Goal: Task Accomplishment & Management: Complete application form

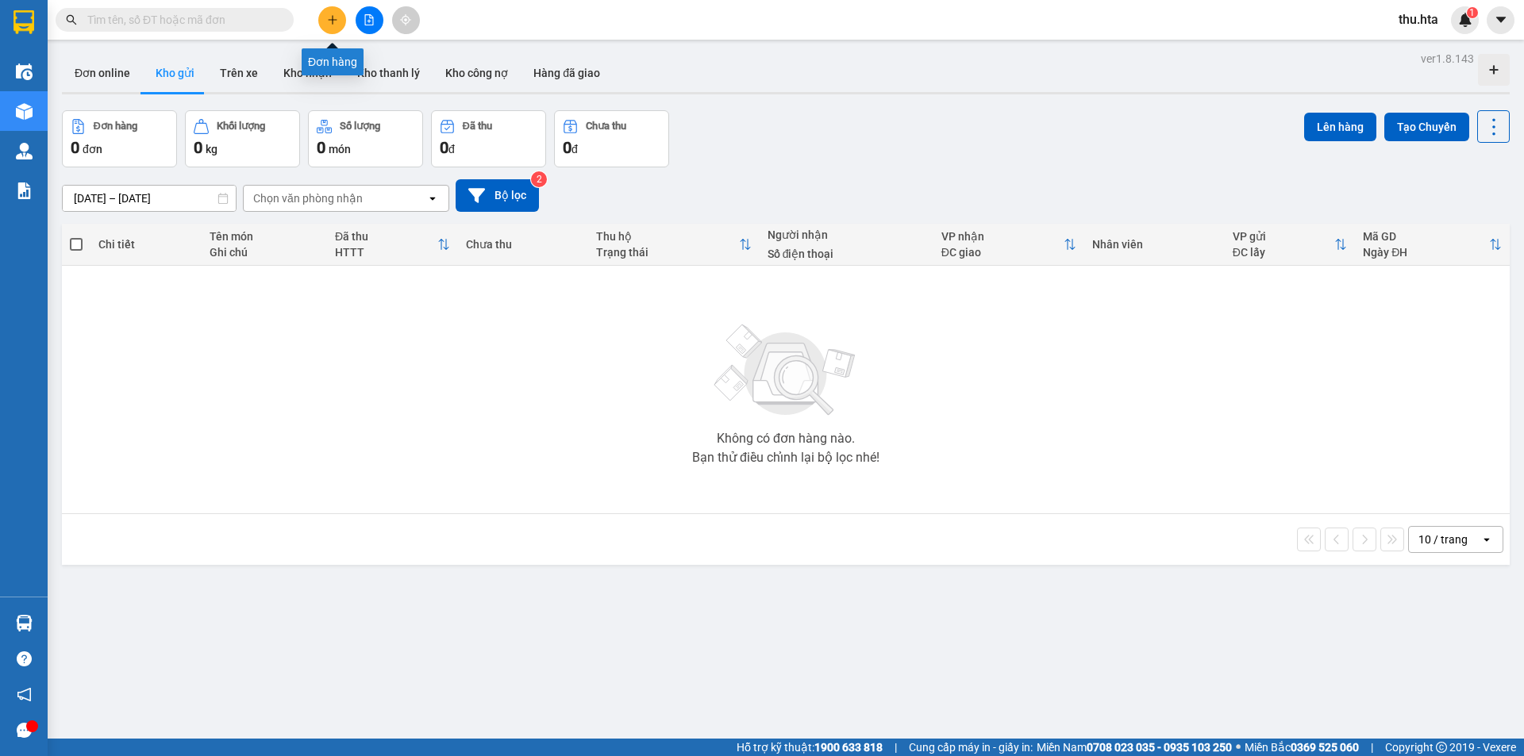
click at [330, 20] on icon "plus" at bounding box center [332, 19] width 9 height 1
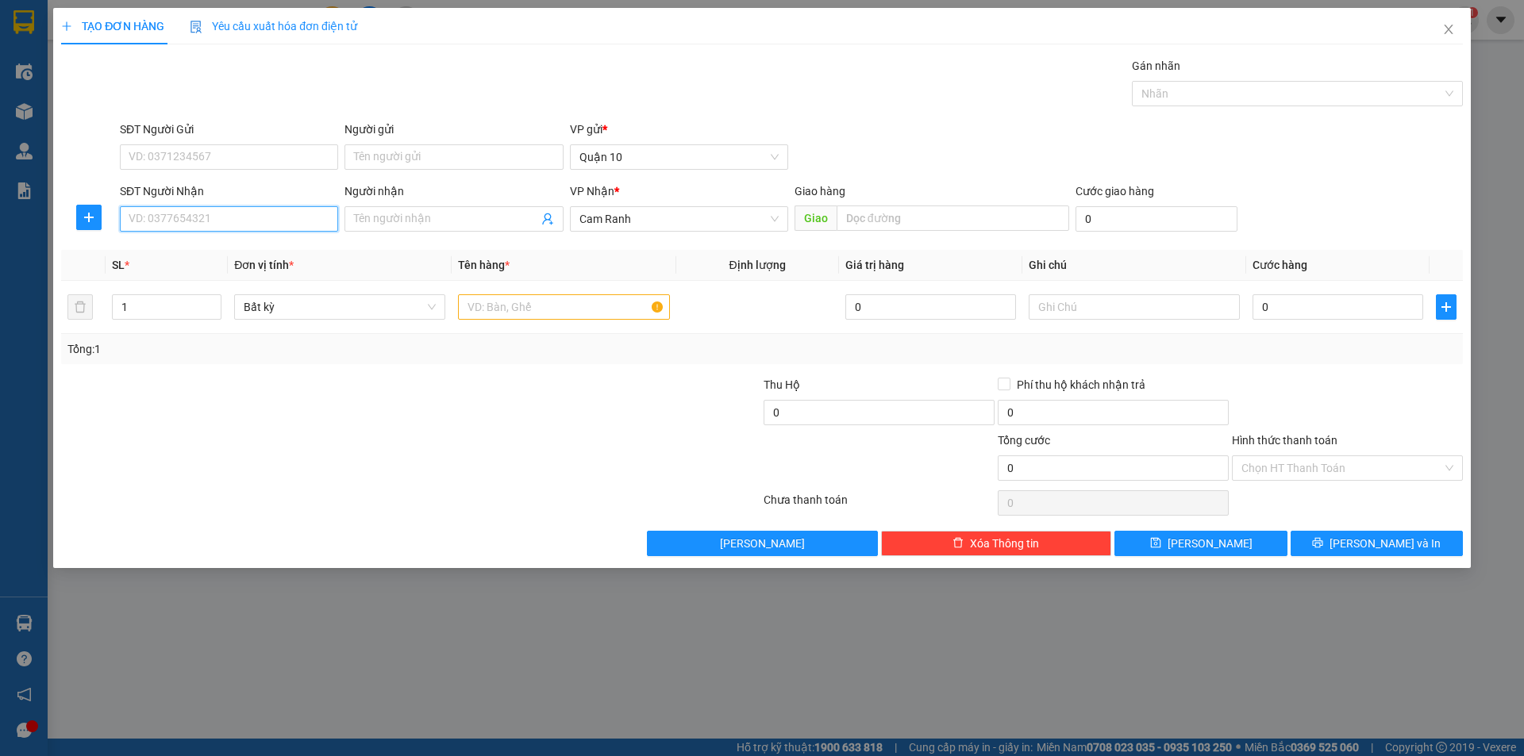
click at [280, 225] on input "SĐT Người Nhận" at bounding box center [229, 218] width 218 height 25
click at [279, 230] on input "SĐT Người Nhận" at bounding box center [229, 218] width 218 height 25
click at [242, 240] on div "0978727903 - TÂM" at bounding box center [229, 250] width 218 height 25
type input "0978727903"
type input "TÂM"
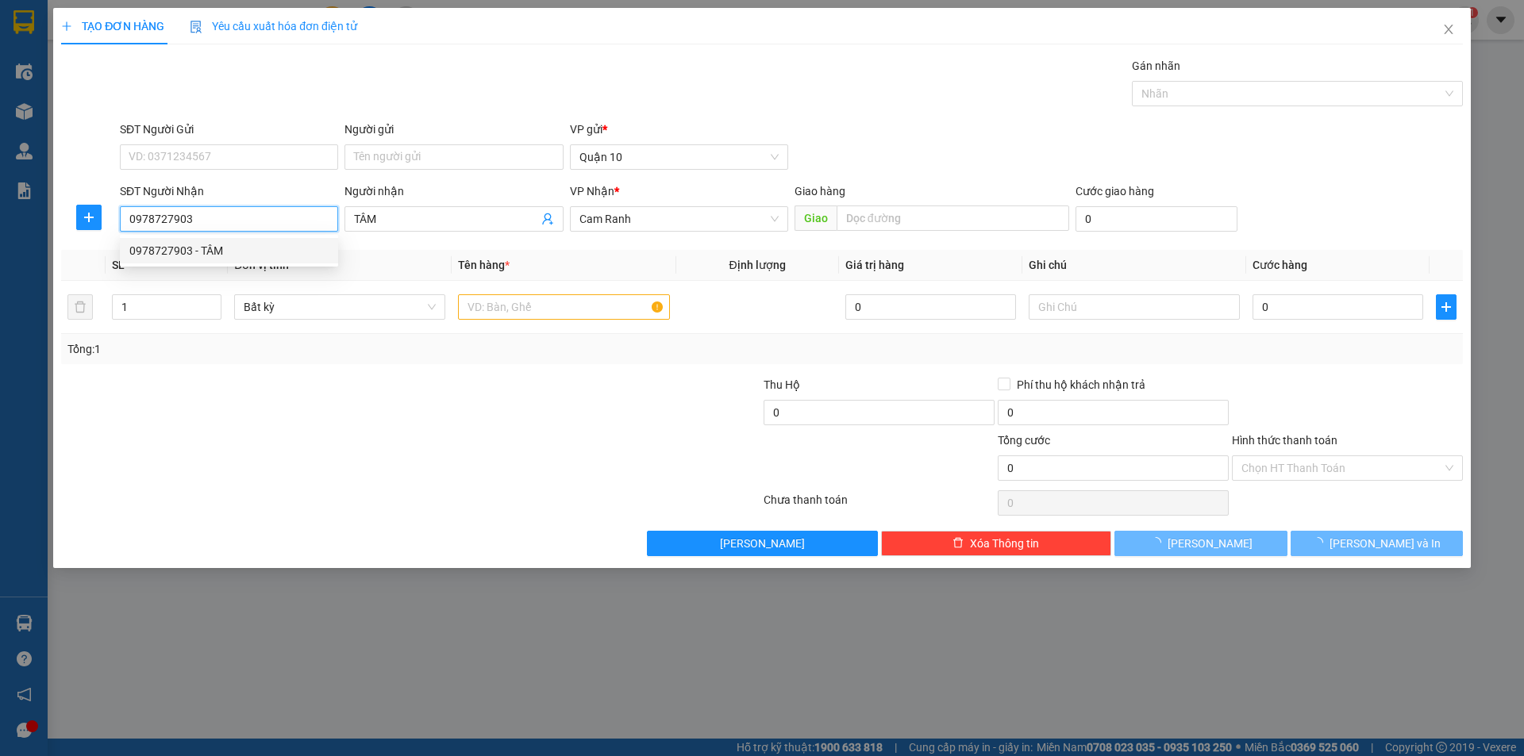
type input "40.000"
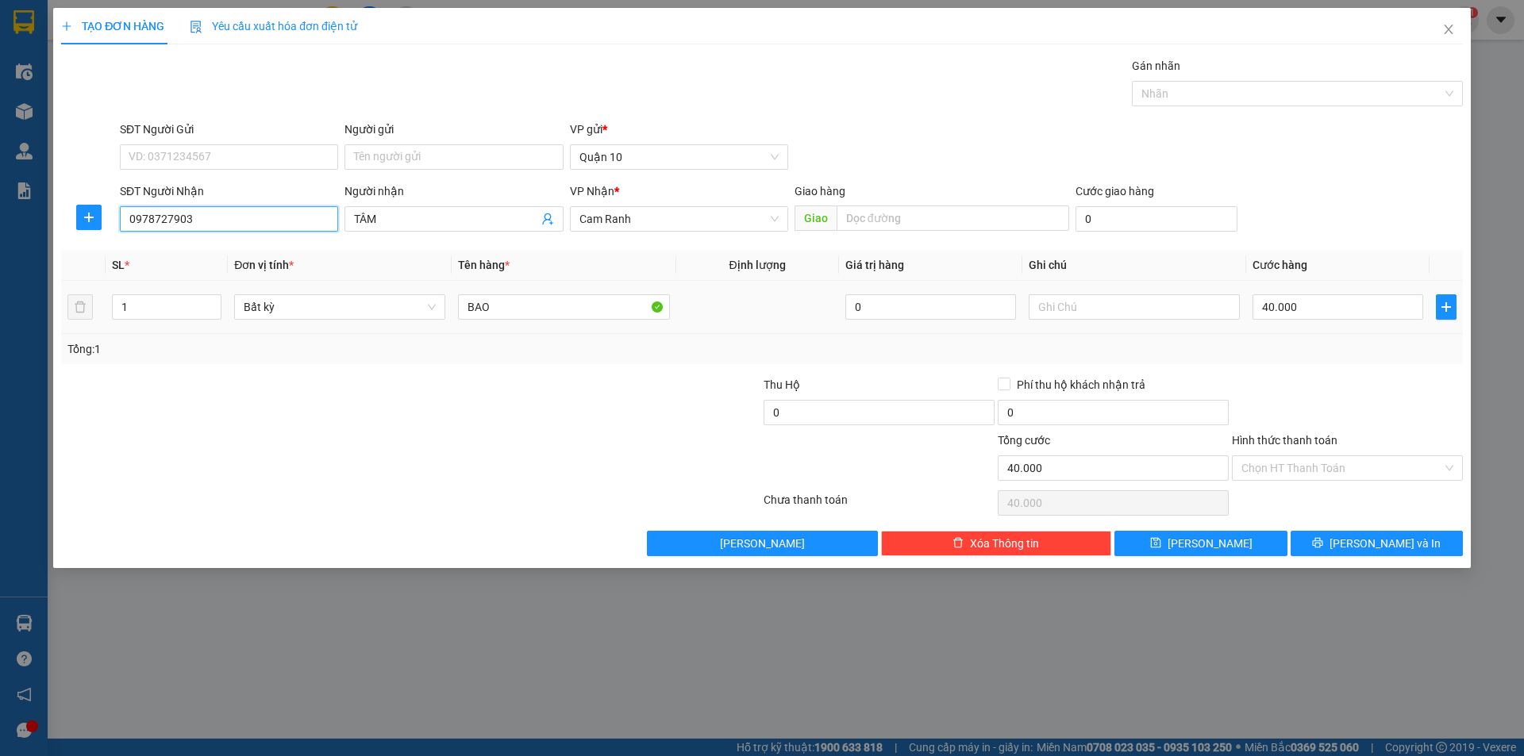
type input "0978727903"
type input "2"
click at [218, 302] on span "Increase Value" at bounding box center [211, 301] width 17 height 12
click at [521, 301] on input "BAO" at bounding box center [563, 306] width 211 height 25
type input "0"
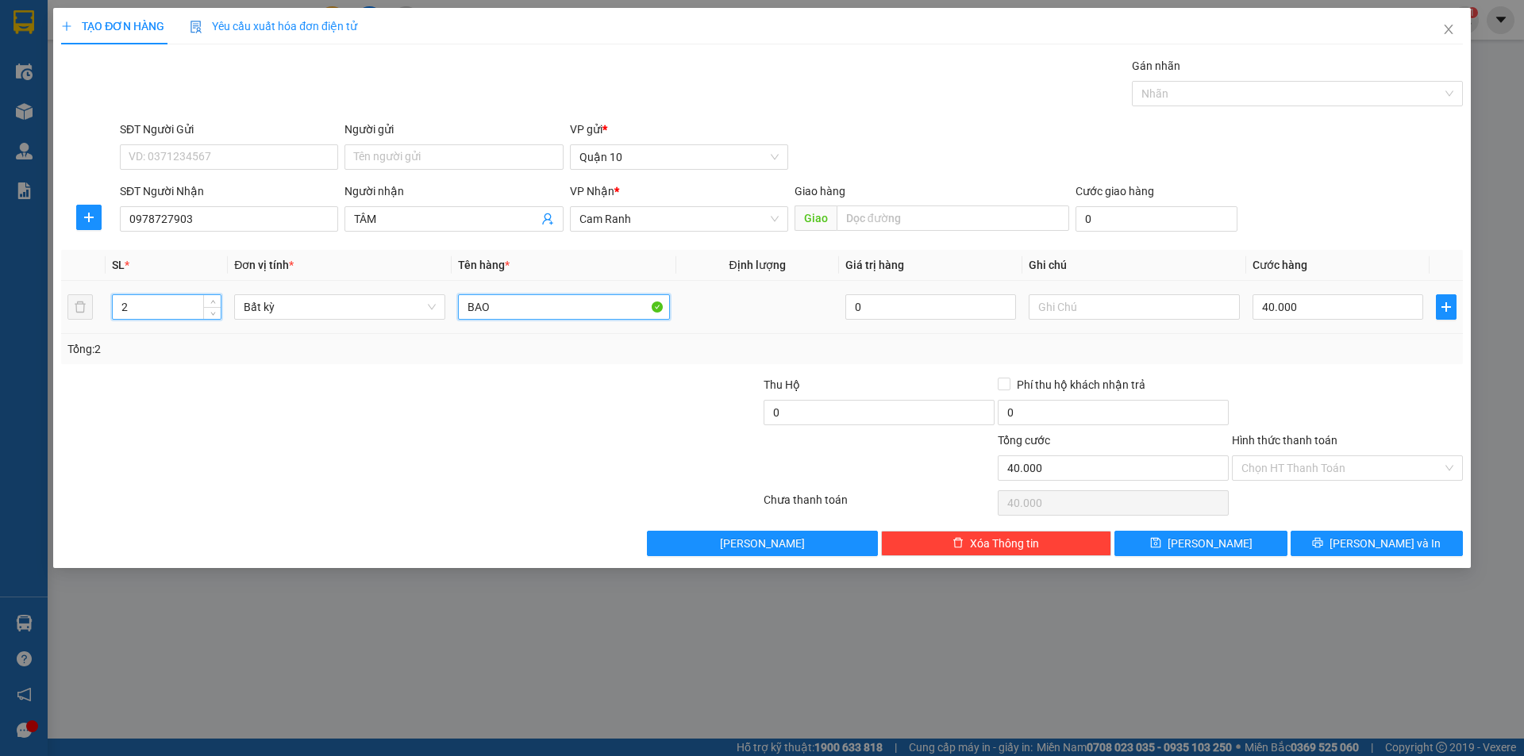
type input "0"
type input "BAO sắt"
click at [1323, 314] on input "0" at bounding box center [1337, 306] width 171 height 25
type input "1"
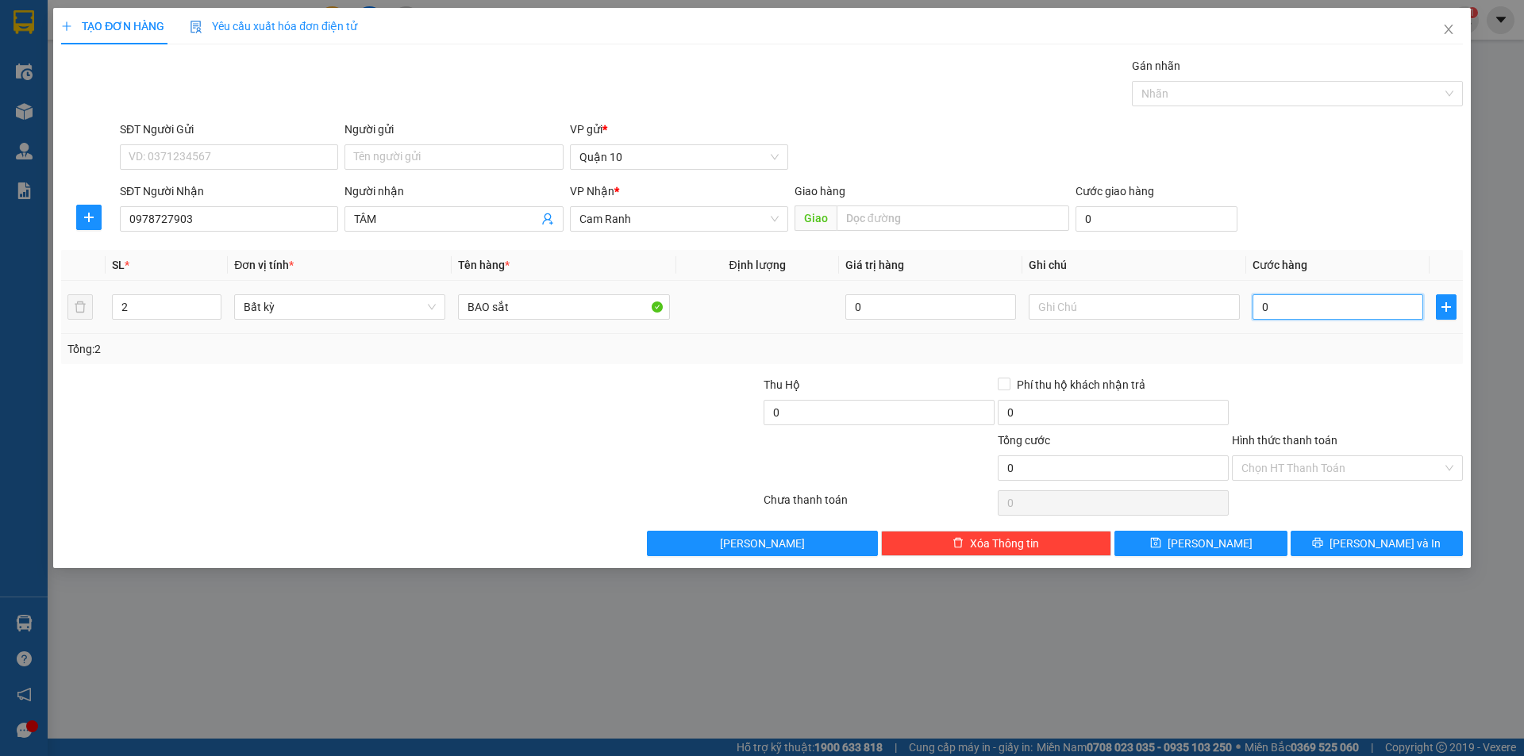
type input "1"
type input "13"
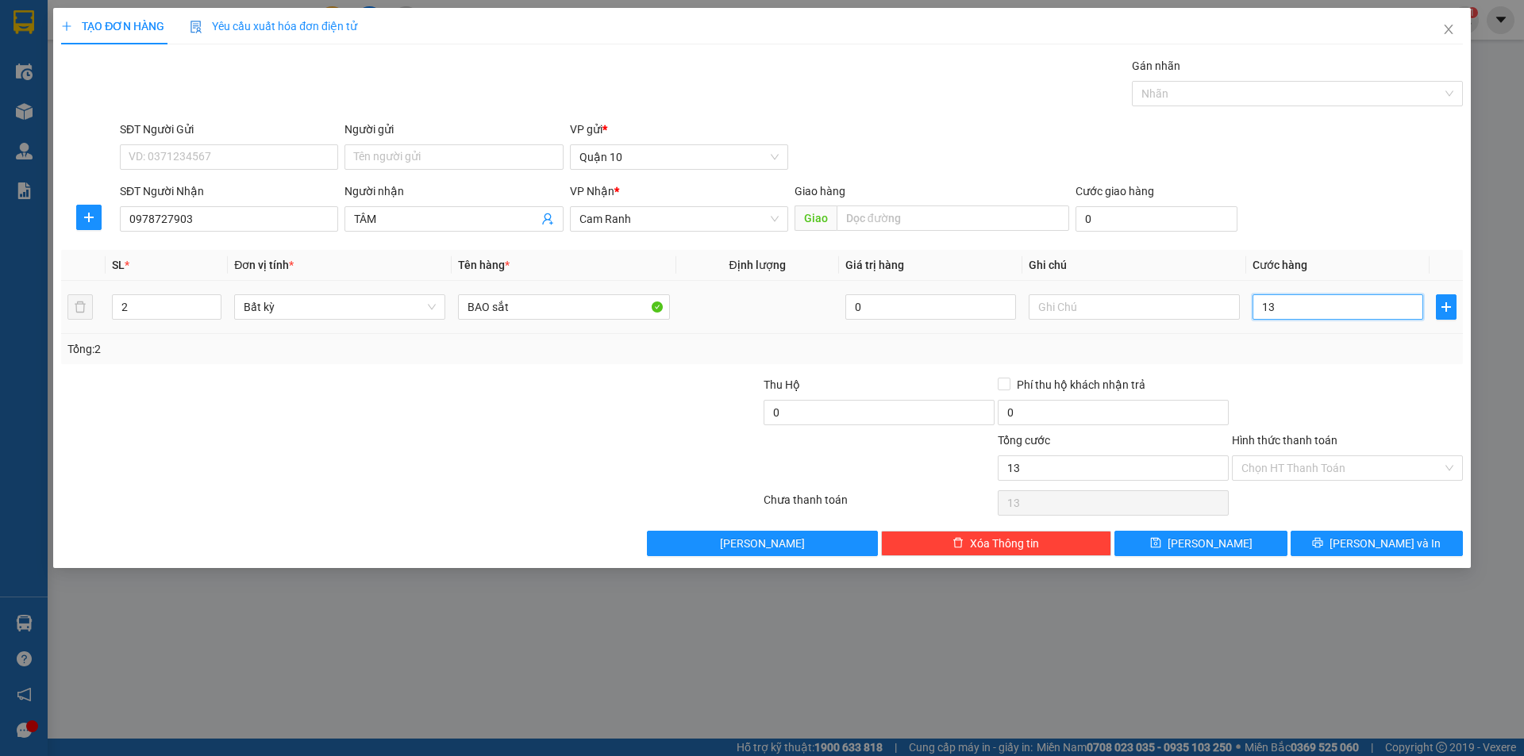
type input "130"
type input "130.000"
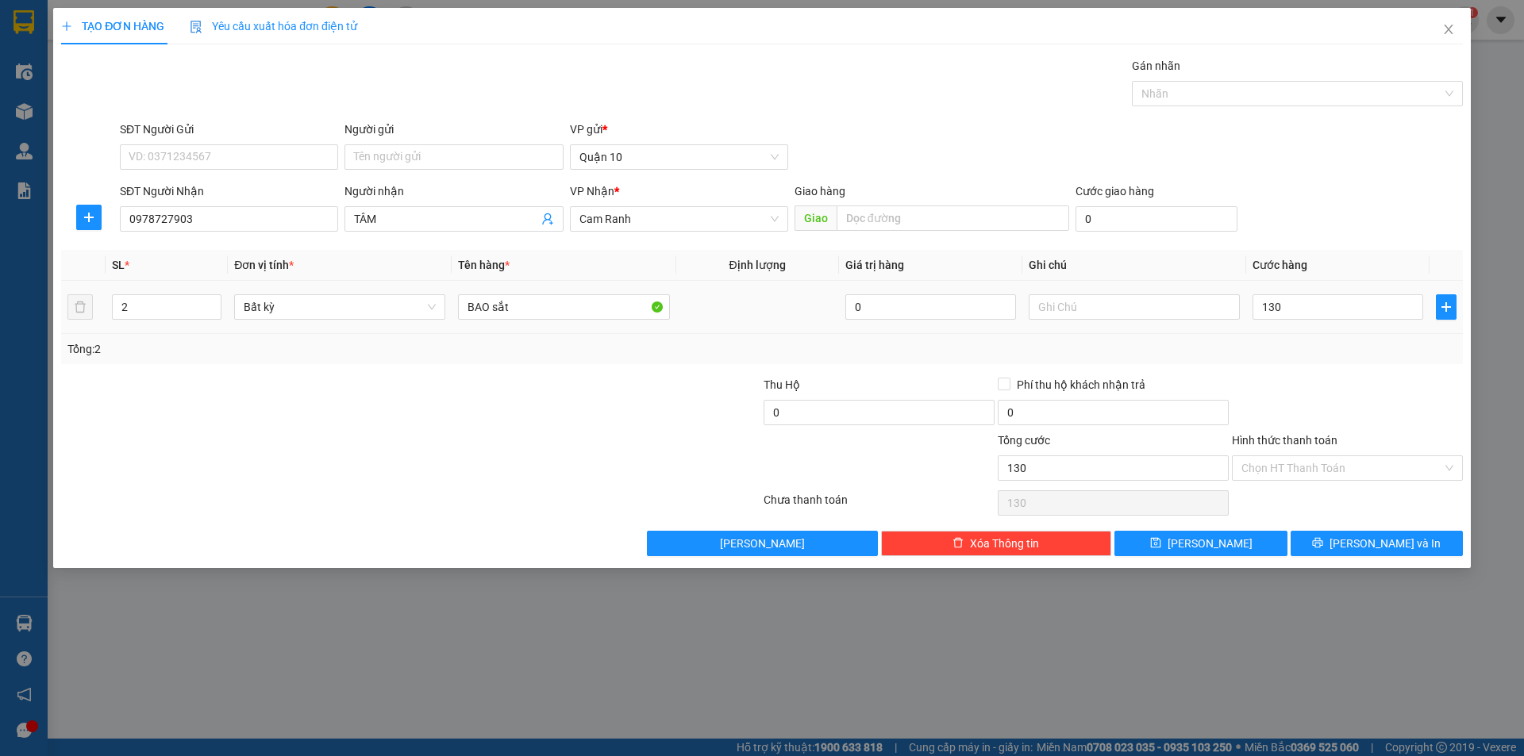
type input "130.000"
click at [1305, 356] on div "Tổng: 2" at bounding box center [761, 348] width 1389 height 17
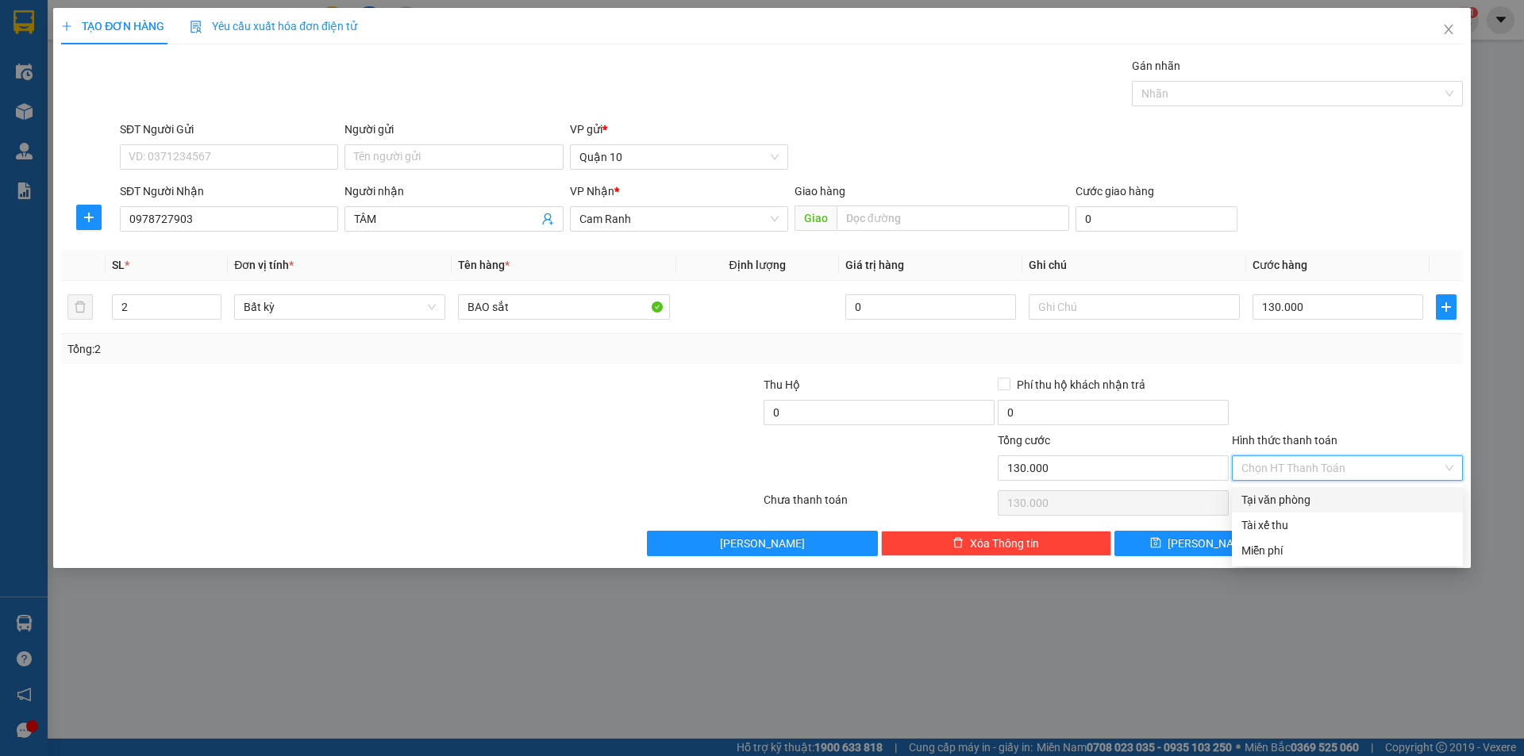
click at [1323, 467] on input "Hình thức thanh toán" at bounding box center [1341, 468] width 201 height 24
click at [1252, 498] on div "Tại văn phòng" at bounding box center [1347, 499] width 212 height 17
type input "0"
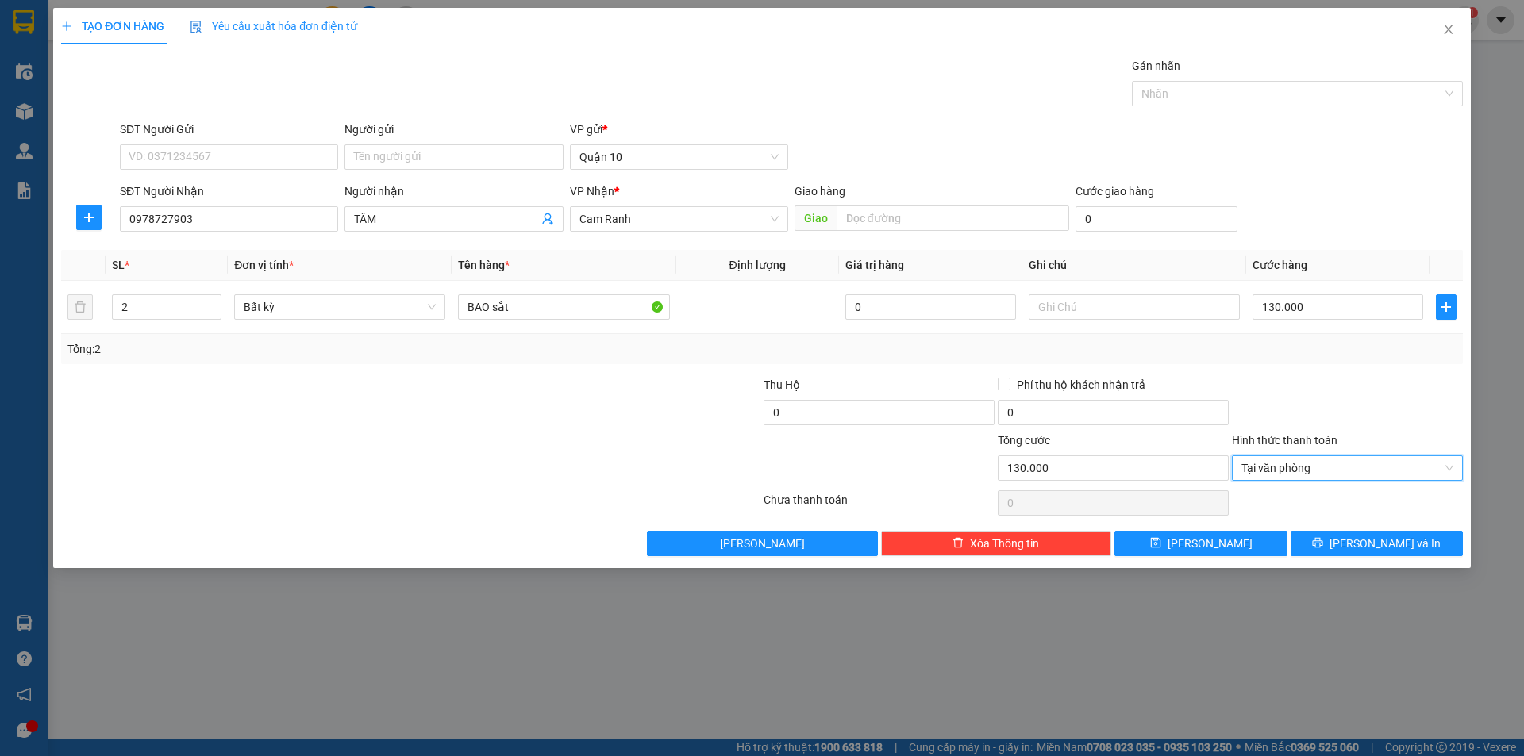
click at [1376, 525] on div "Transit Pickup Surcharge Ids Transit Deliver Surcharge Ids Transit Deliver Surc…" at bounding box center [762, 306] width 1402 height 499
click at [1386, 544] on span "[PERSON_NAME] và In" at bounding box center [1384, 543] width 111 height 17
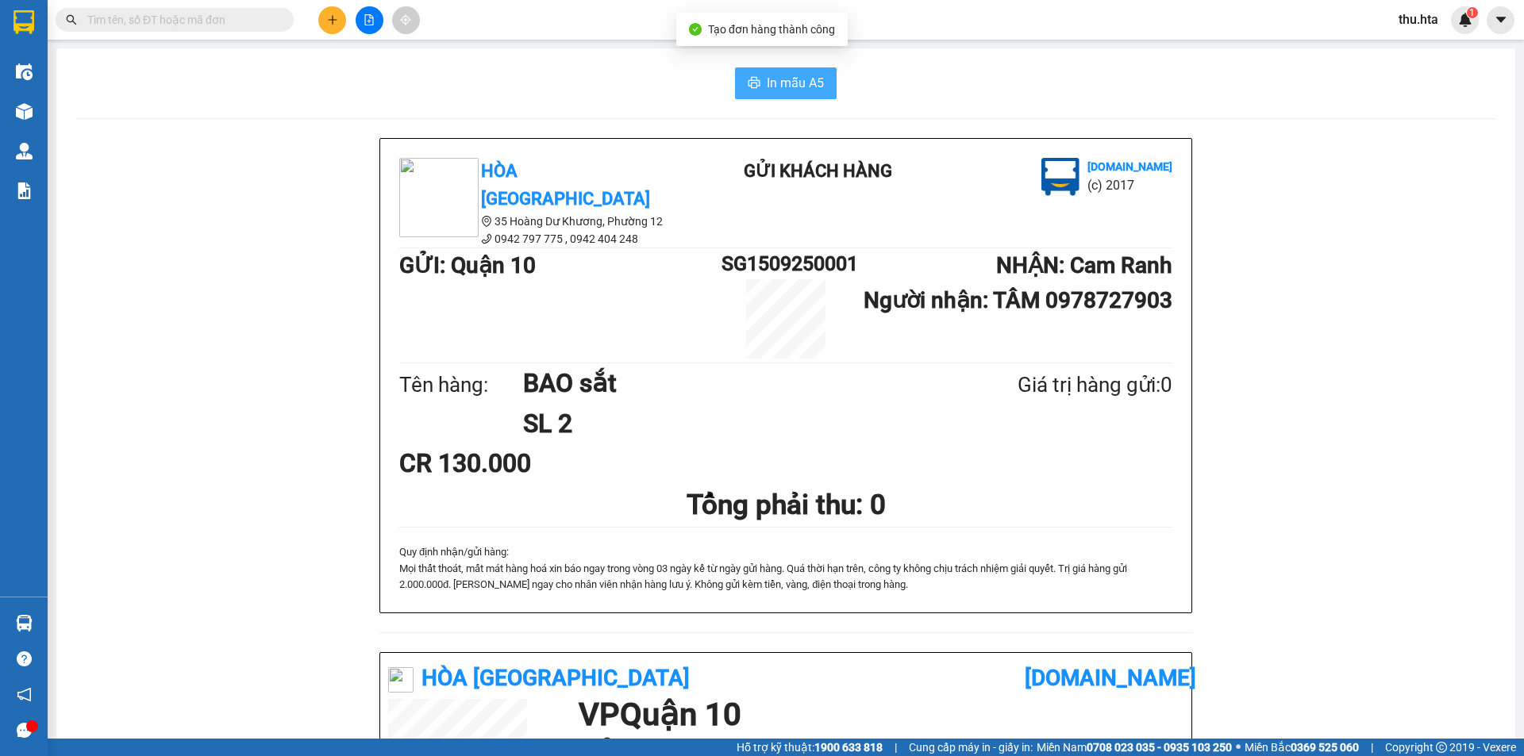
click at [782, 74] on span "In mẫu A5" at bounding box center [795, 83] width 57 height 20
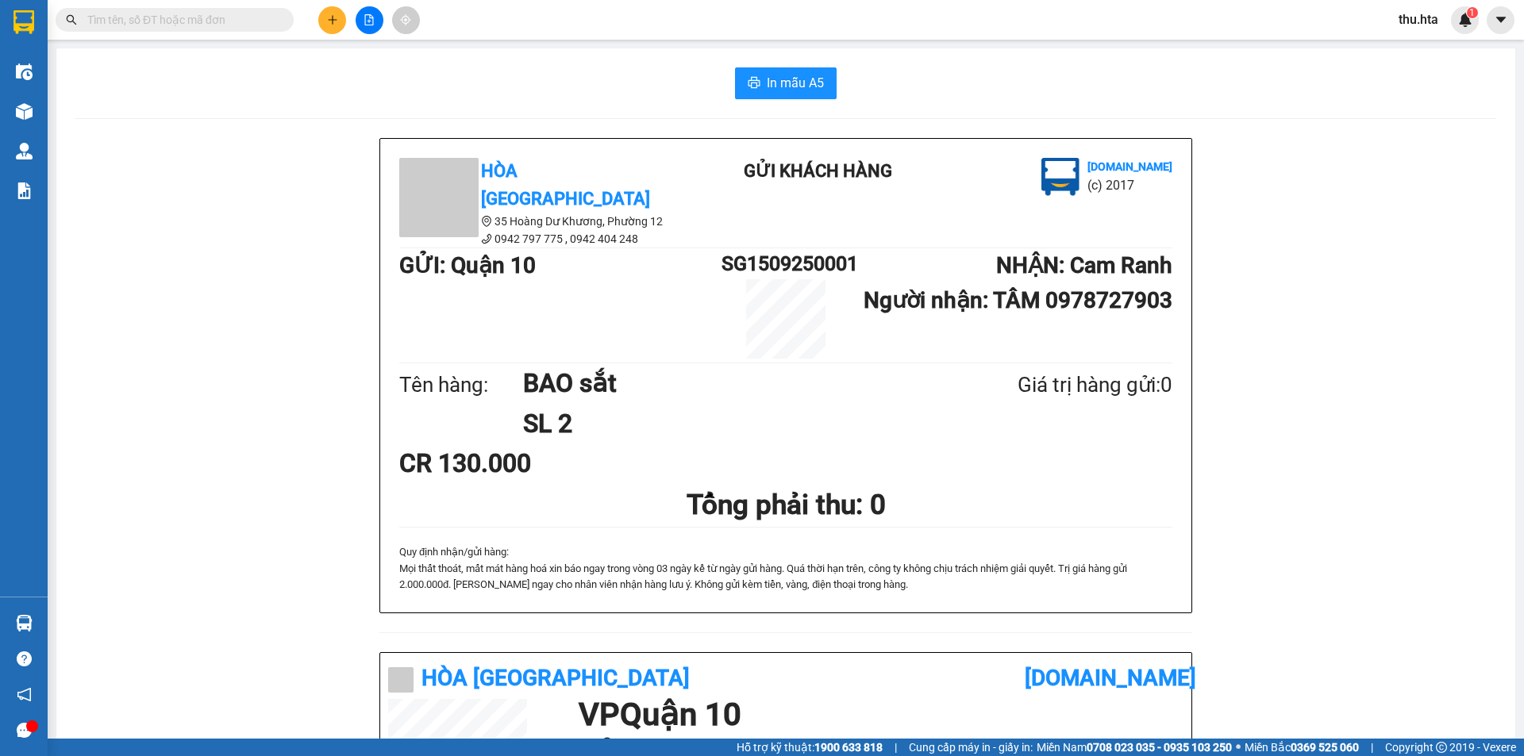
click at [334, 25] on icon "plus" at bounding box center [332, 19] width 11 height 11
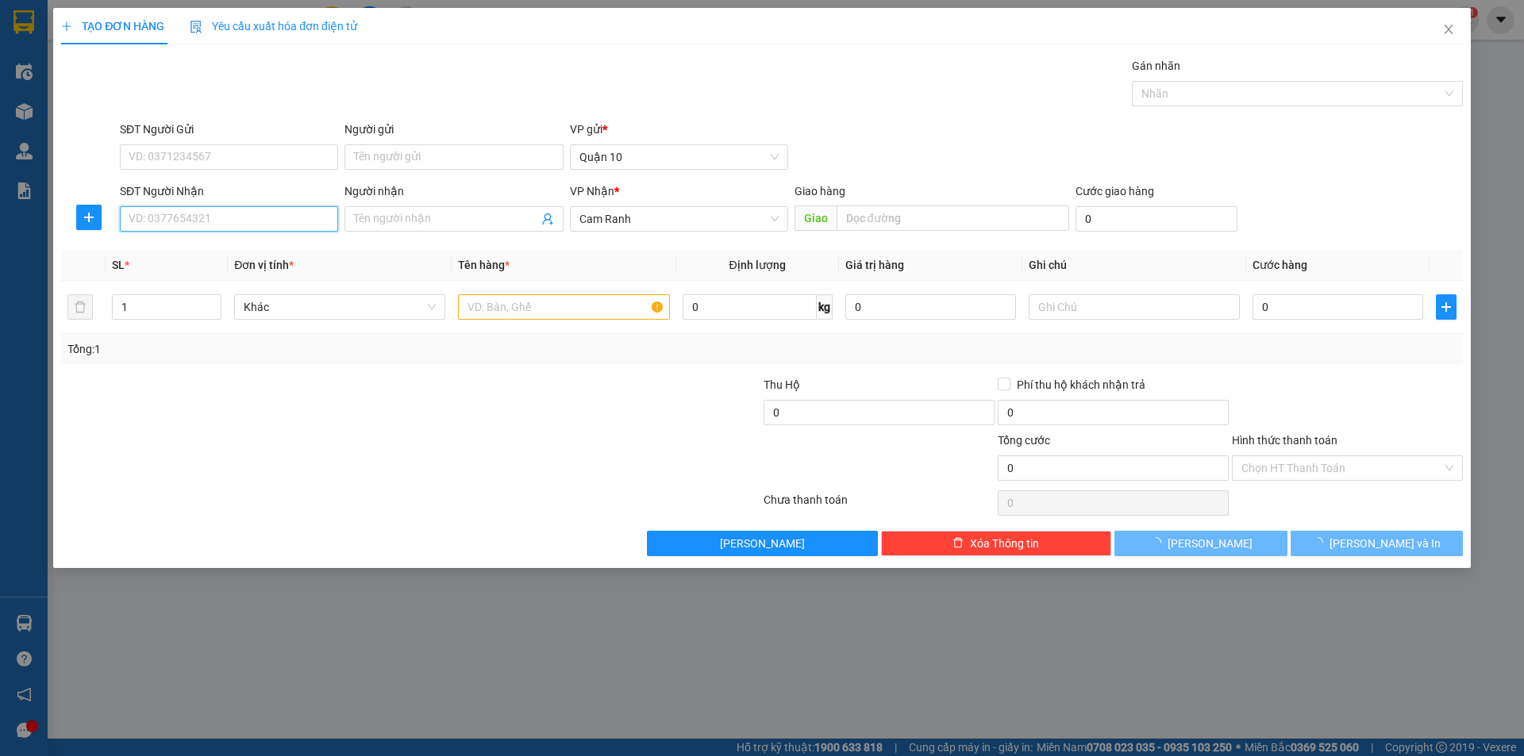
click at [260, 218] on input "SĐT Người Nhận" at bounding box center [229, 218] width 218 height 25
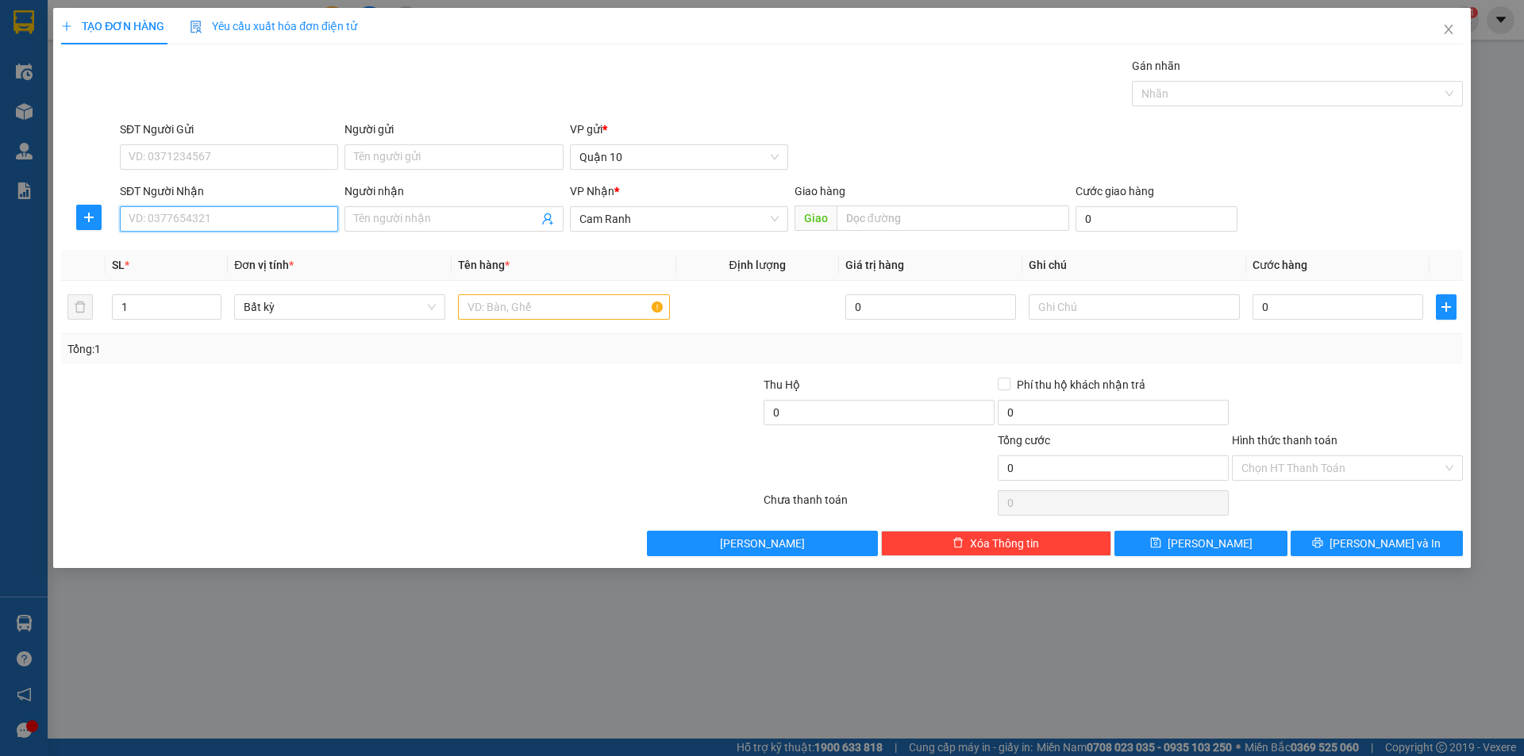
drag, startPoint x: 224, startPoint y: 229, endPoint x: 232, endPoint y: 229, distance: 8.0
click at [225, 229] on input "SĐT Người Nhận" at bounding box center [229, 218] width 218 height 25
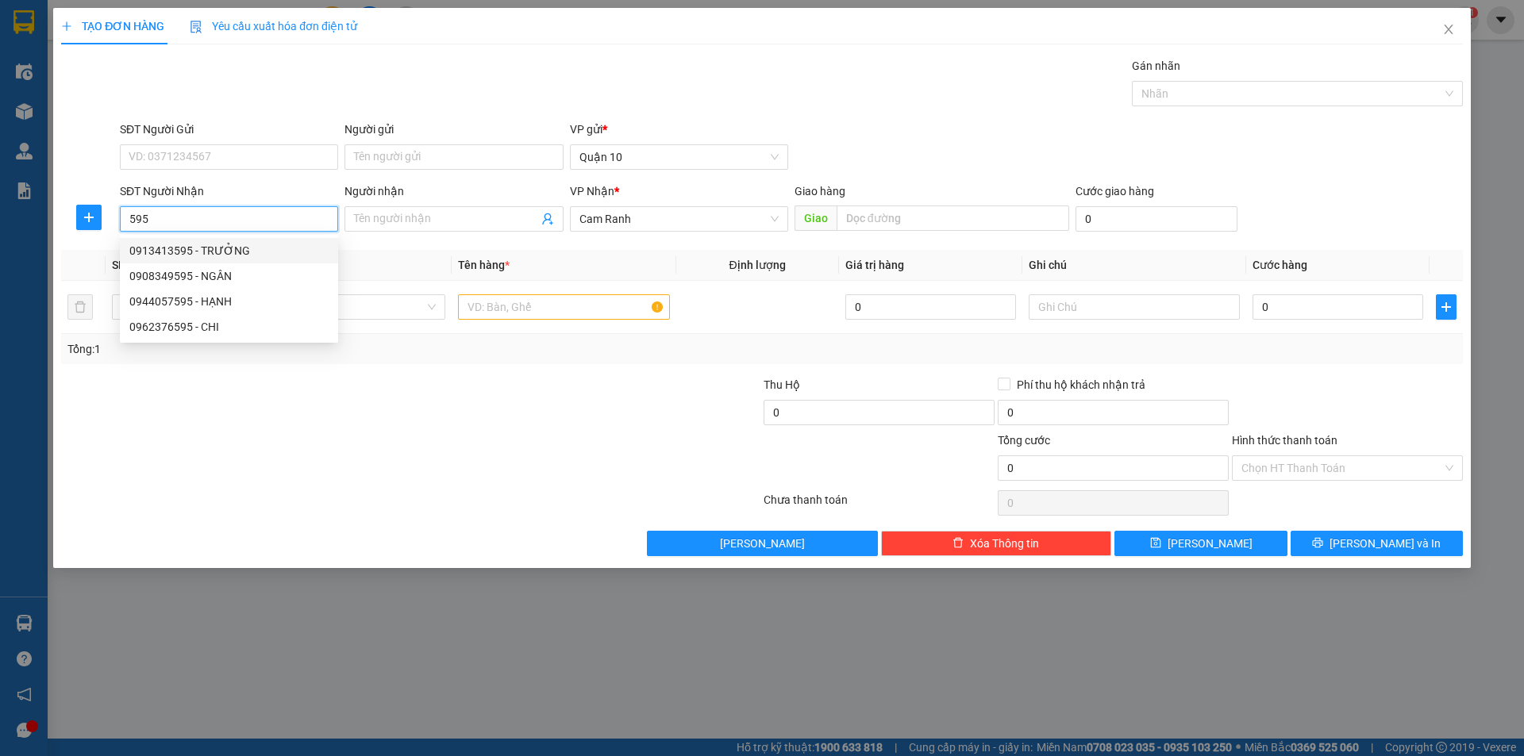
click at [233, 250] on div "0913413595 - TRƯỞNG" at bounding box center [228, 250] width 199 height 17
type input "0913413595"
type input "TRƯỞNG"
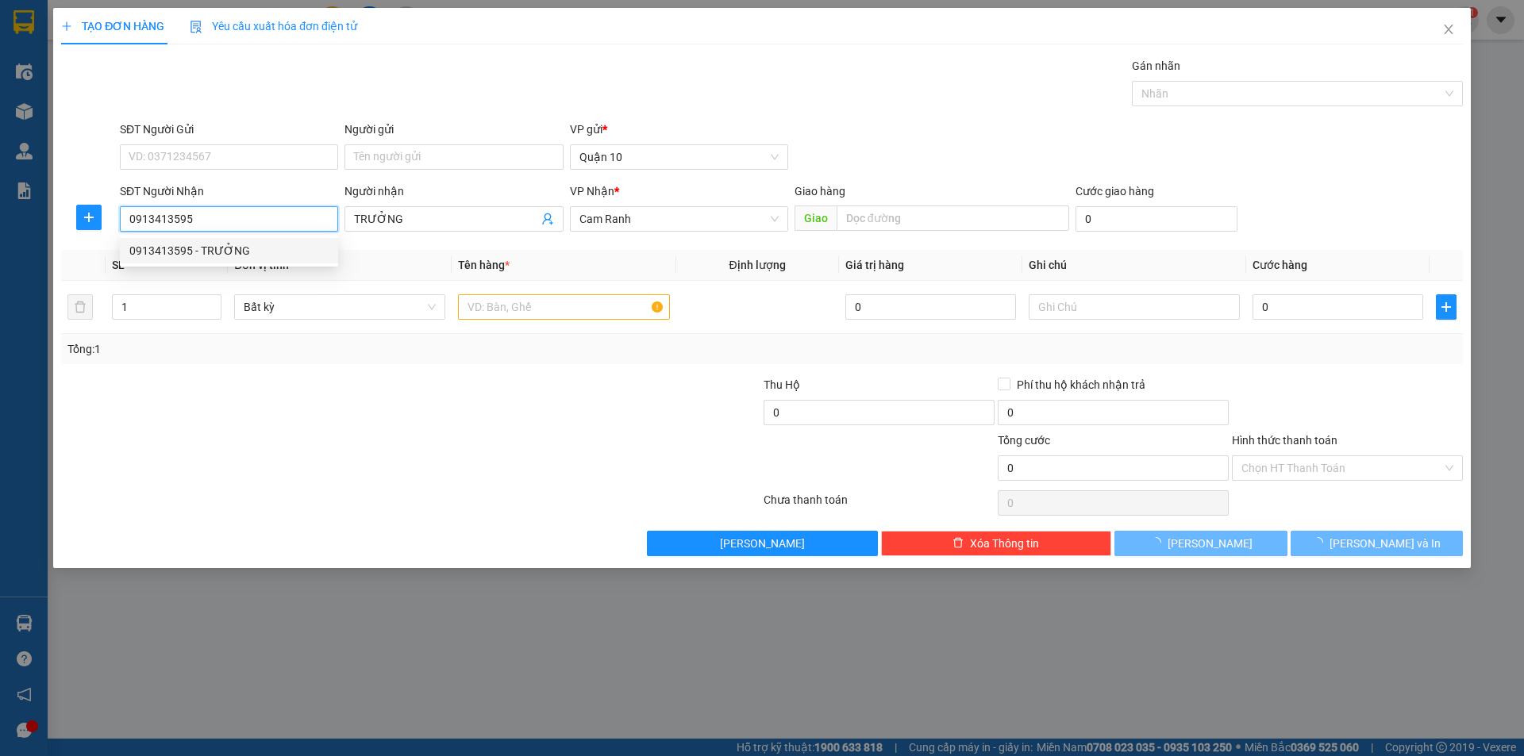
type input "40.000"
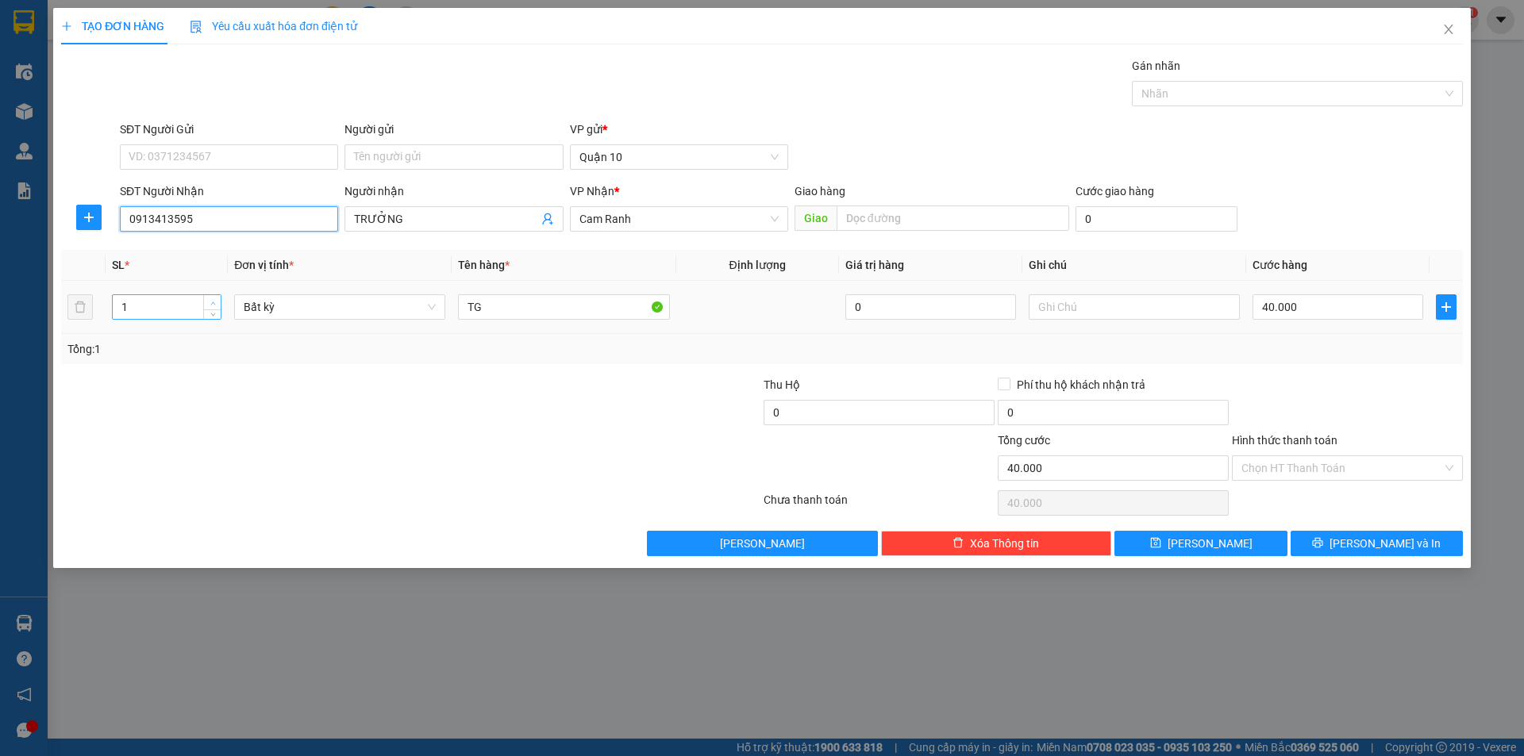
type input "0913413595"
type input "2"
drag, startPoint x: 210, startPoint y: 298, endPoint x: 248, endPoint y: 298, distance: 37.3
click at [211, 298] on span "up" at bounding box center [213, 303] width 10 height 10
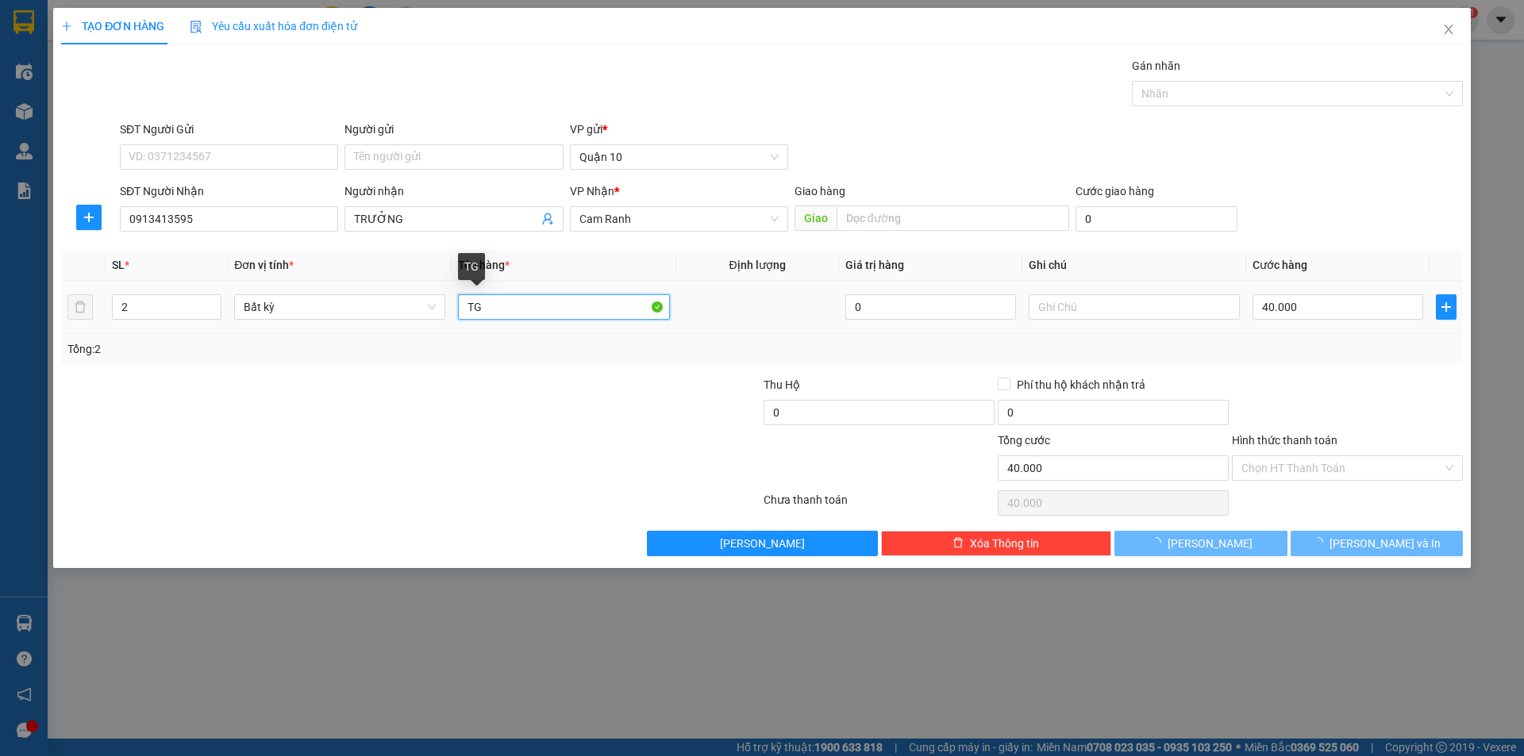
click at [507, 302] on input "TG" at bounding box center [563, 306] width 211 height 25
type input "0"
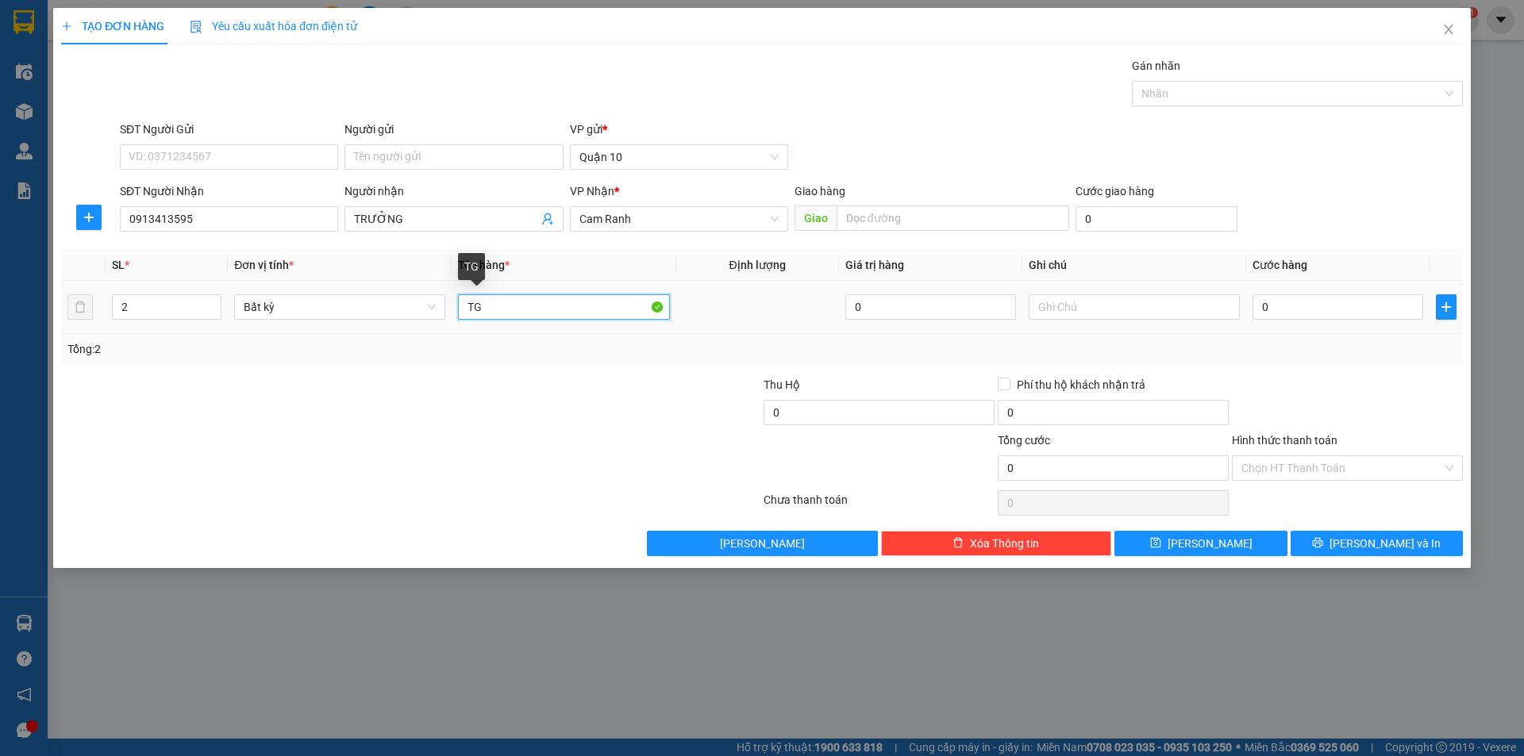
type input "T"
type input "bao"
click at [1377, 304] on input "0" at bounding box center [1337, 306] width 171 height 25
type input "8"
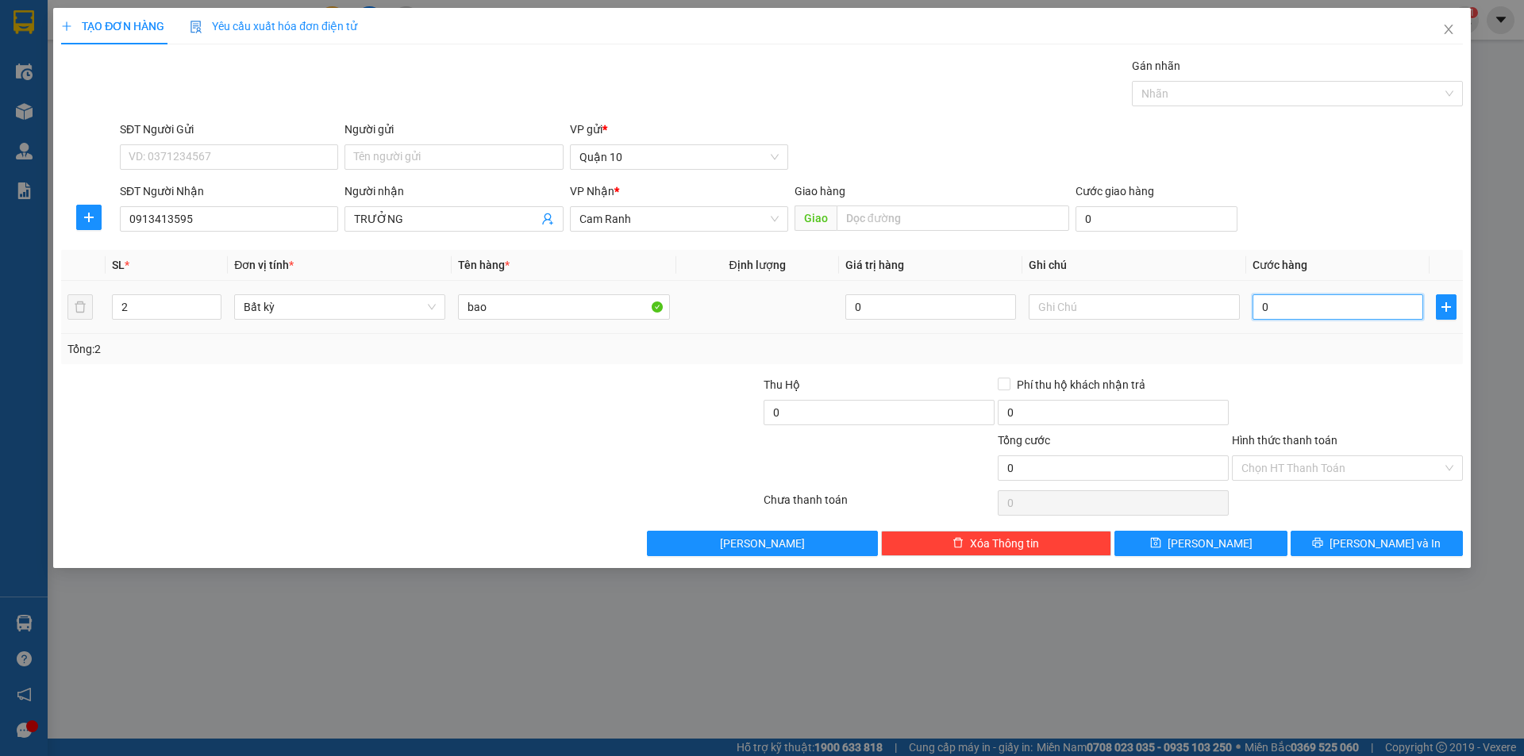
type input "8"
type input "80"
drag, startPoint x: 1322, startPoint y: 317, endPoint x: 1320, endPoint y: 305, distance: 12.9
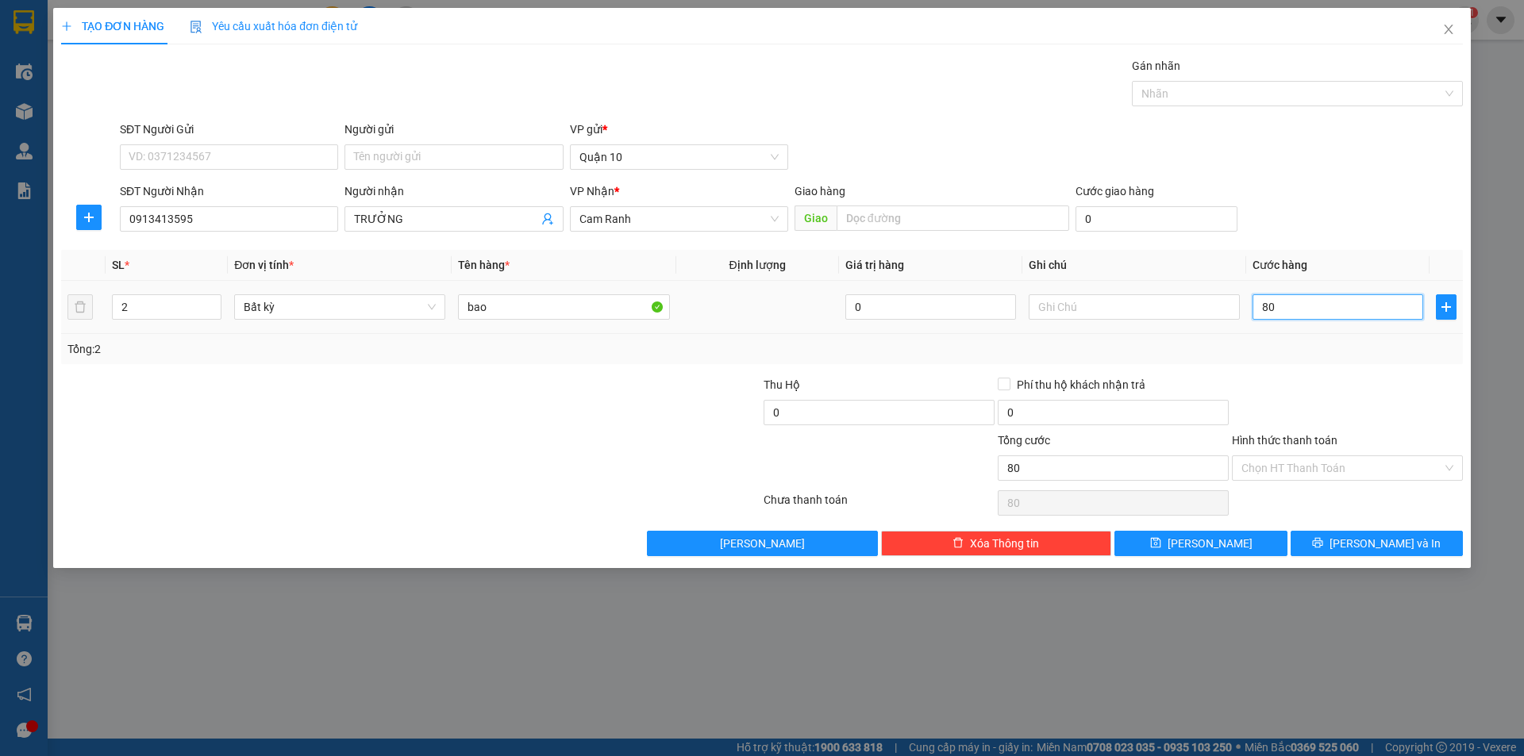
click at [1322, 316] on input "80" at bounding box center [1337, 306] width 171 height 25
type input "8"
type input "0"
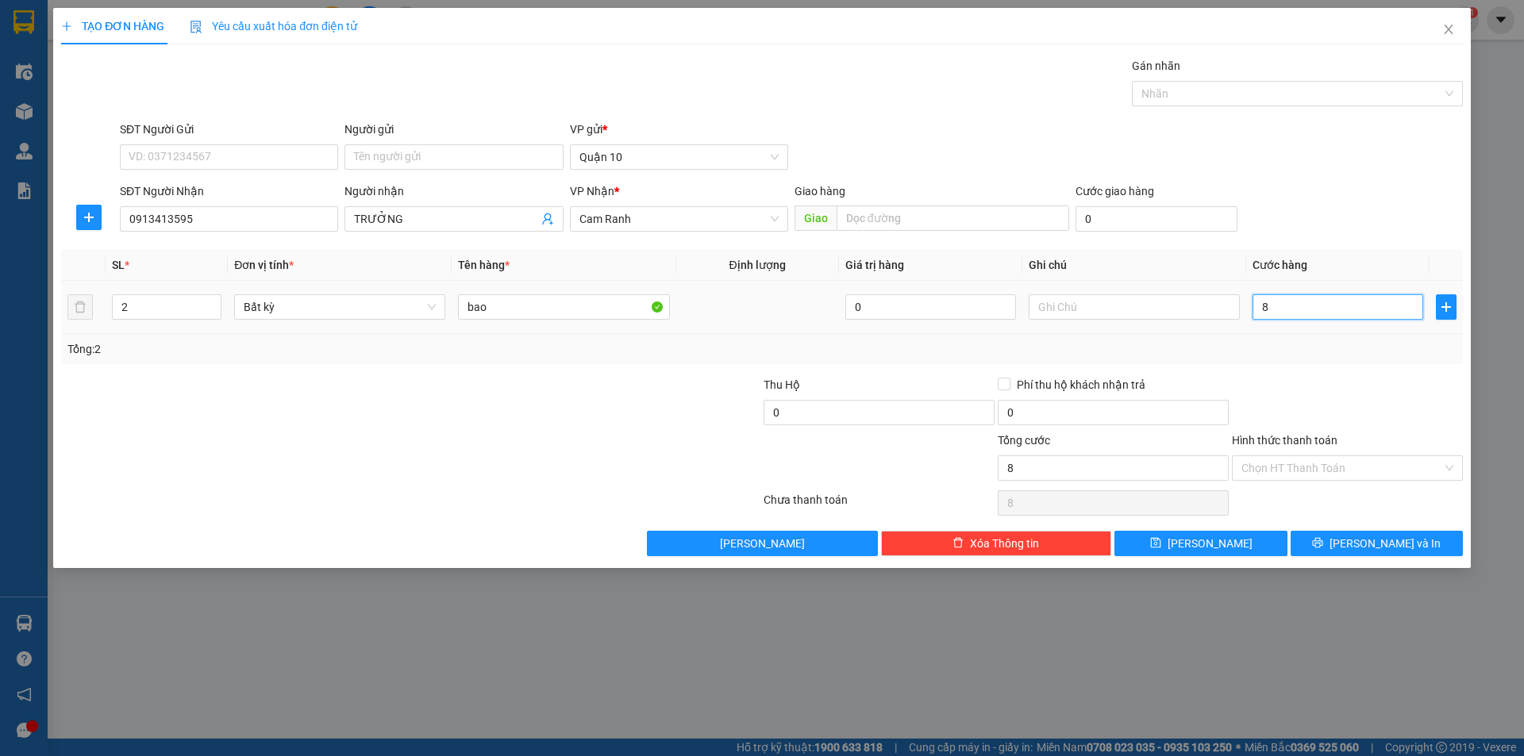
type input "0"
type input "5"
type input "05"
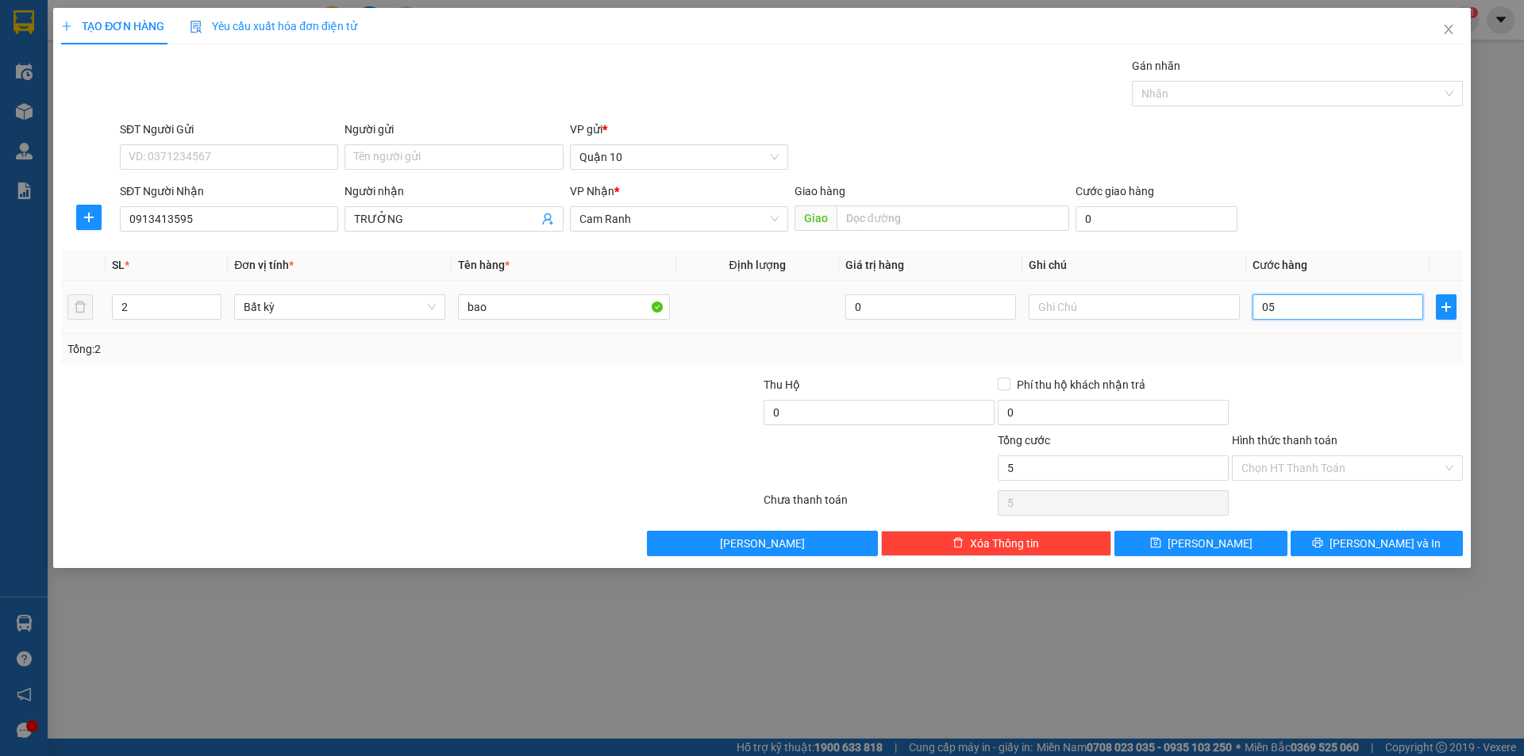
type input "50"
type input "050"
type input "5"
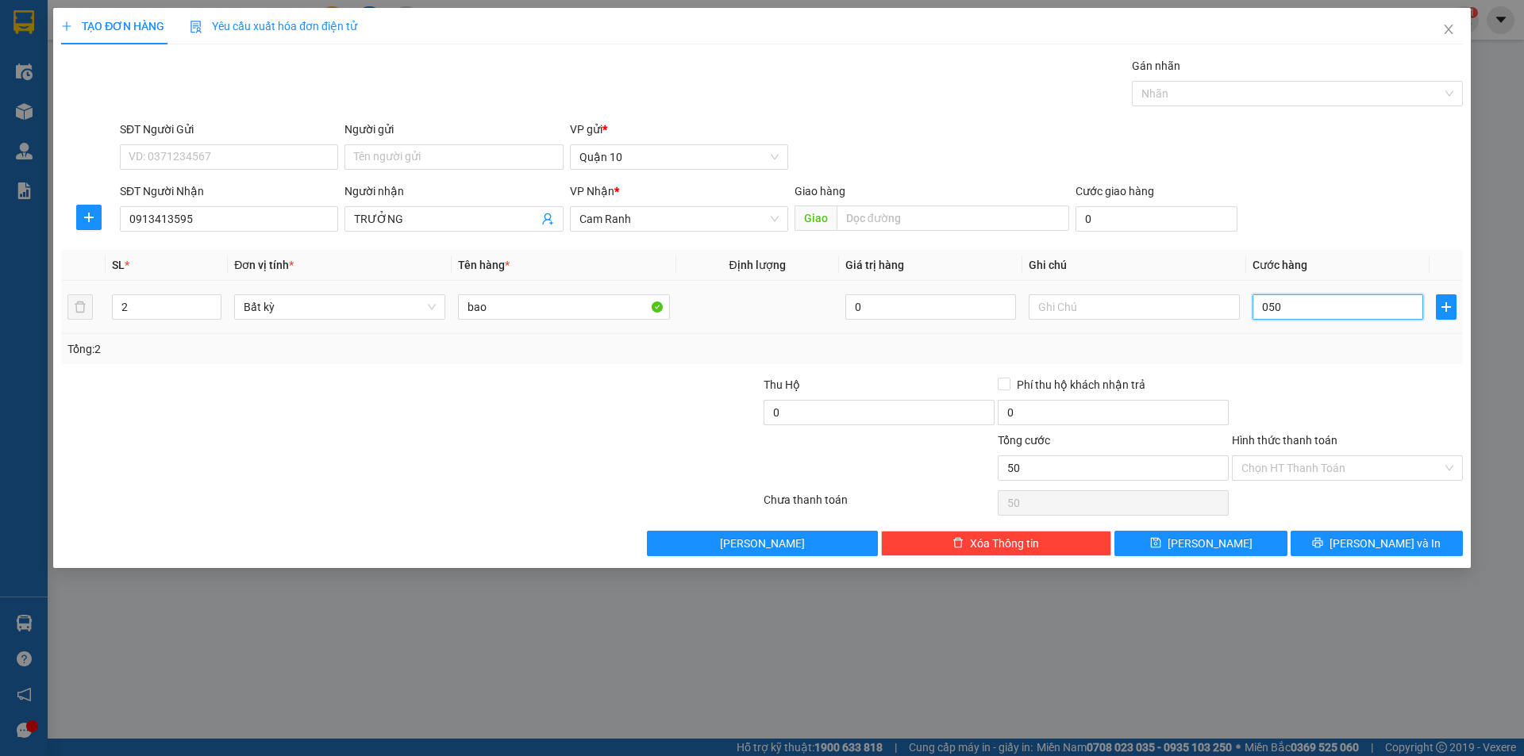
type input "05"
type input "0"
type input "1"
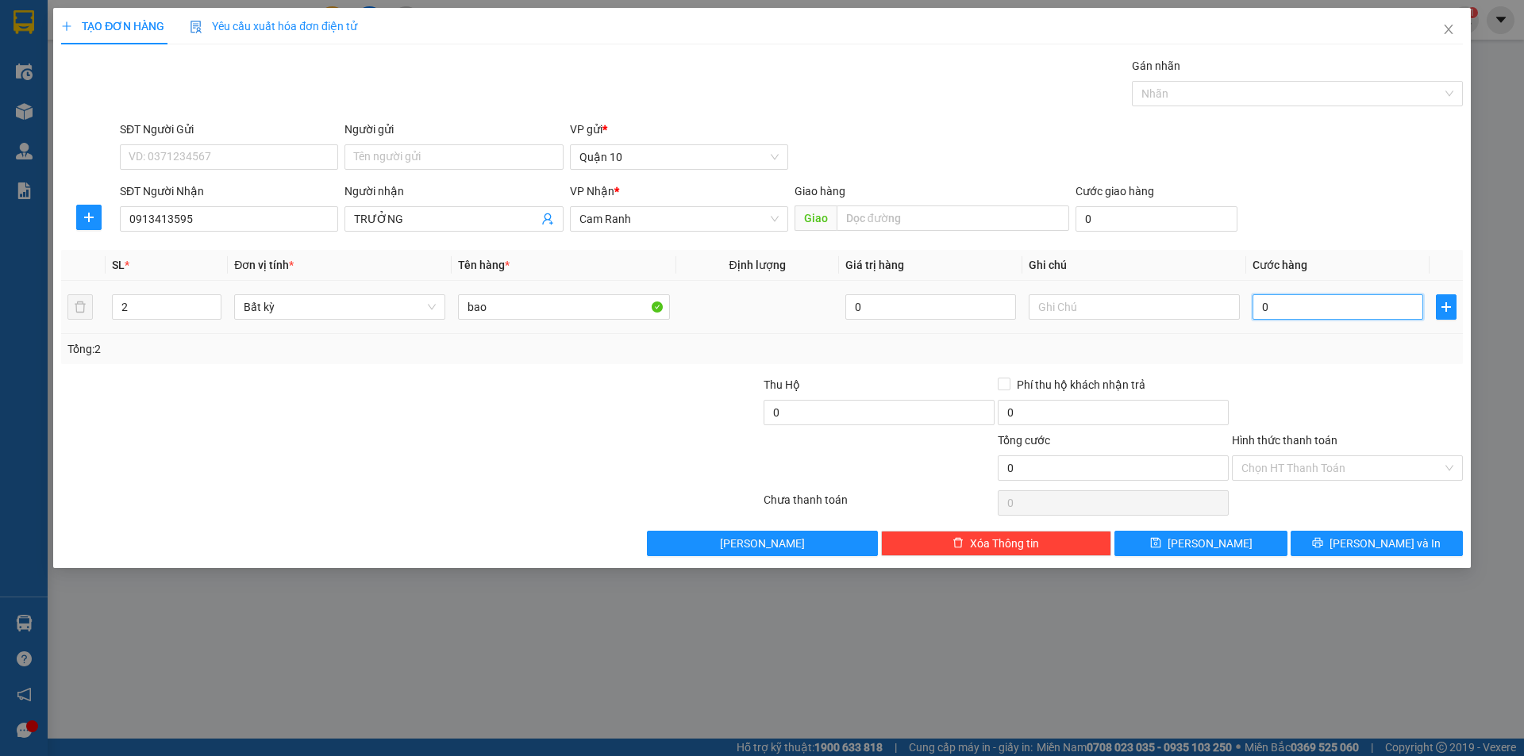
type input "1"
type input "01"
type input "10"
type input "010"
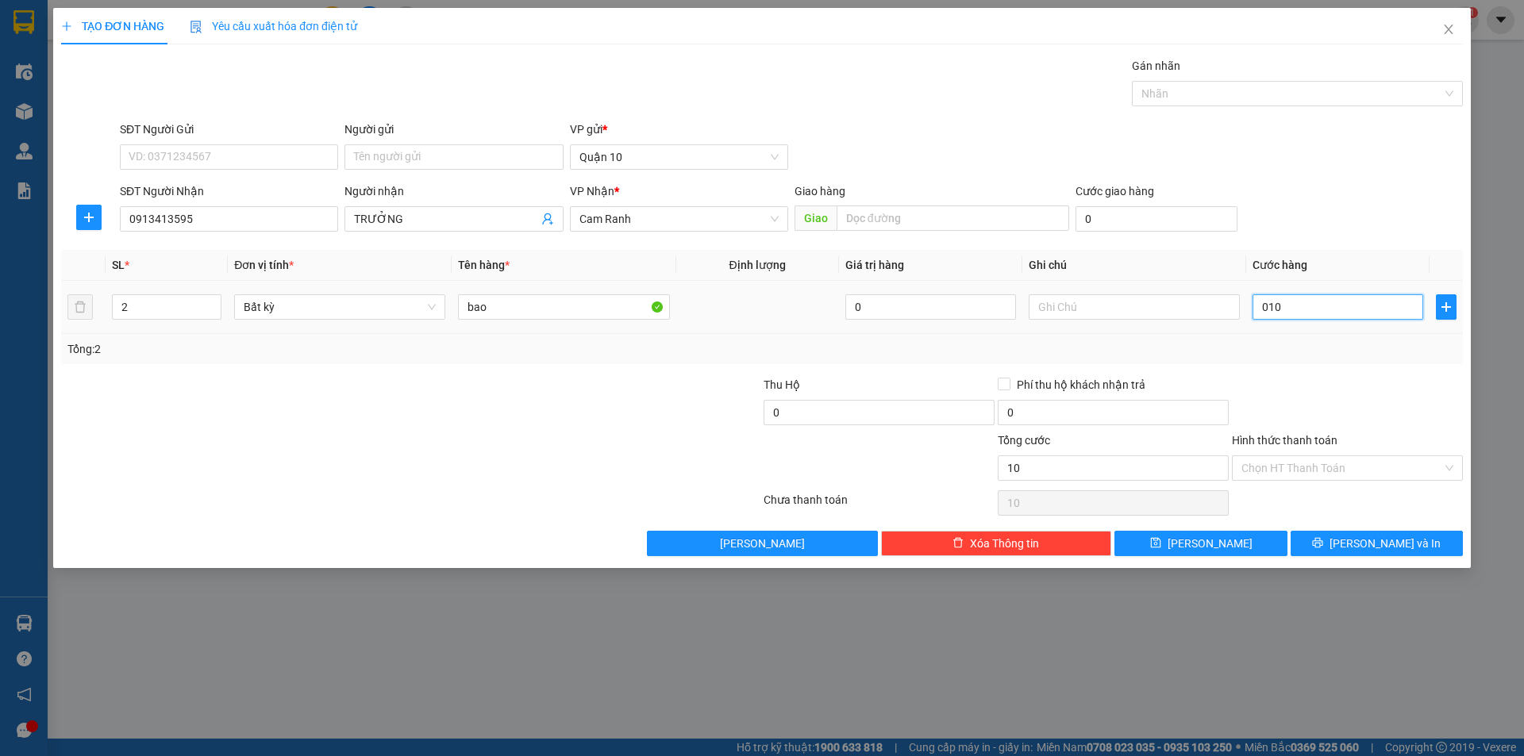
type input "100"
type input "0.100"
type input "100.000"
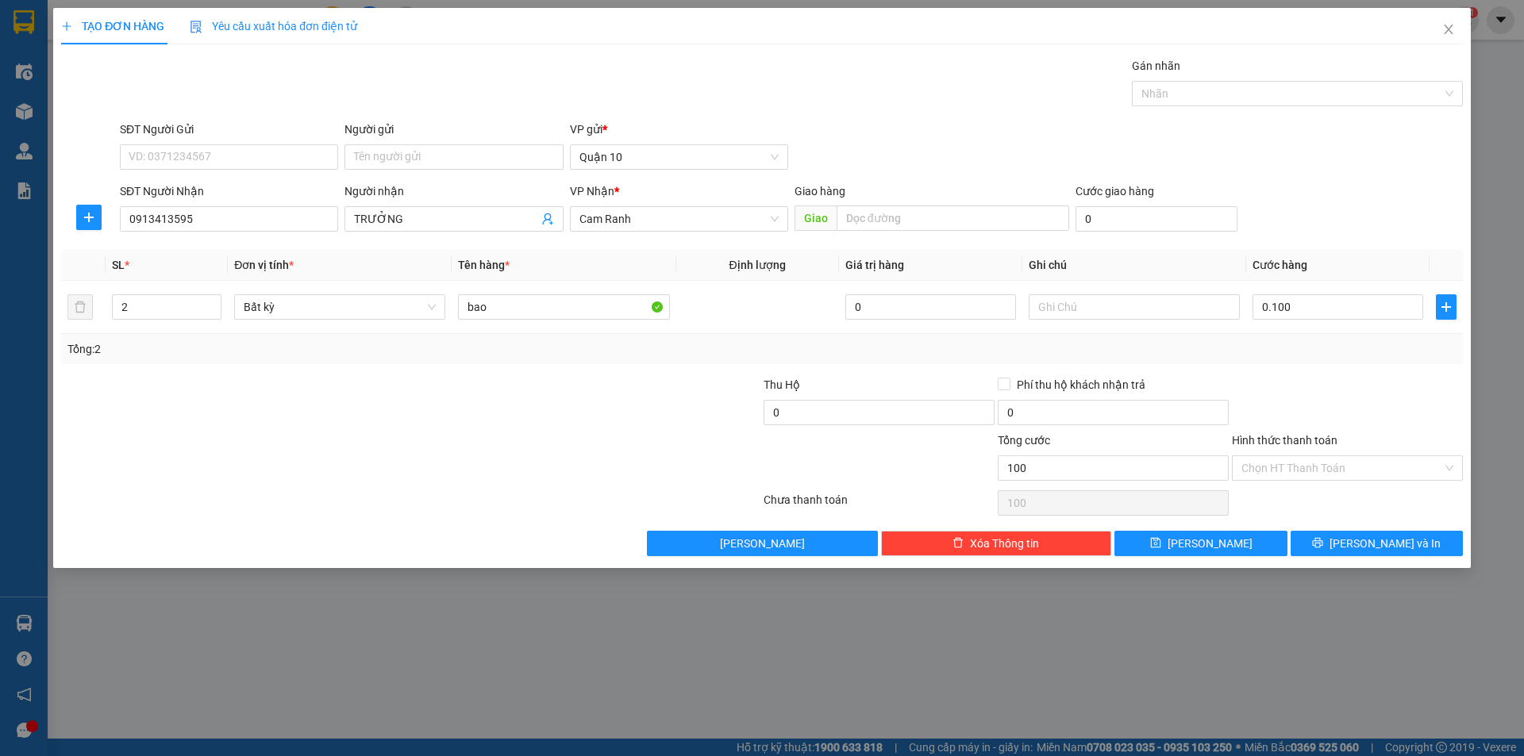
type input "100.000"
click at [1300, 396] on div at bounding box center [1347, 404] width 234 height 56
click at [1383, 555] on button "[PERSON_NAME] và In" at bounding box center [1376, 543] width 172 height 25
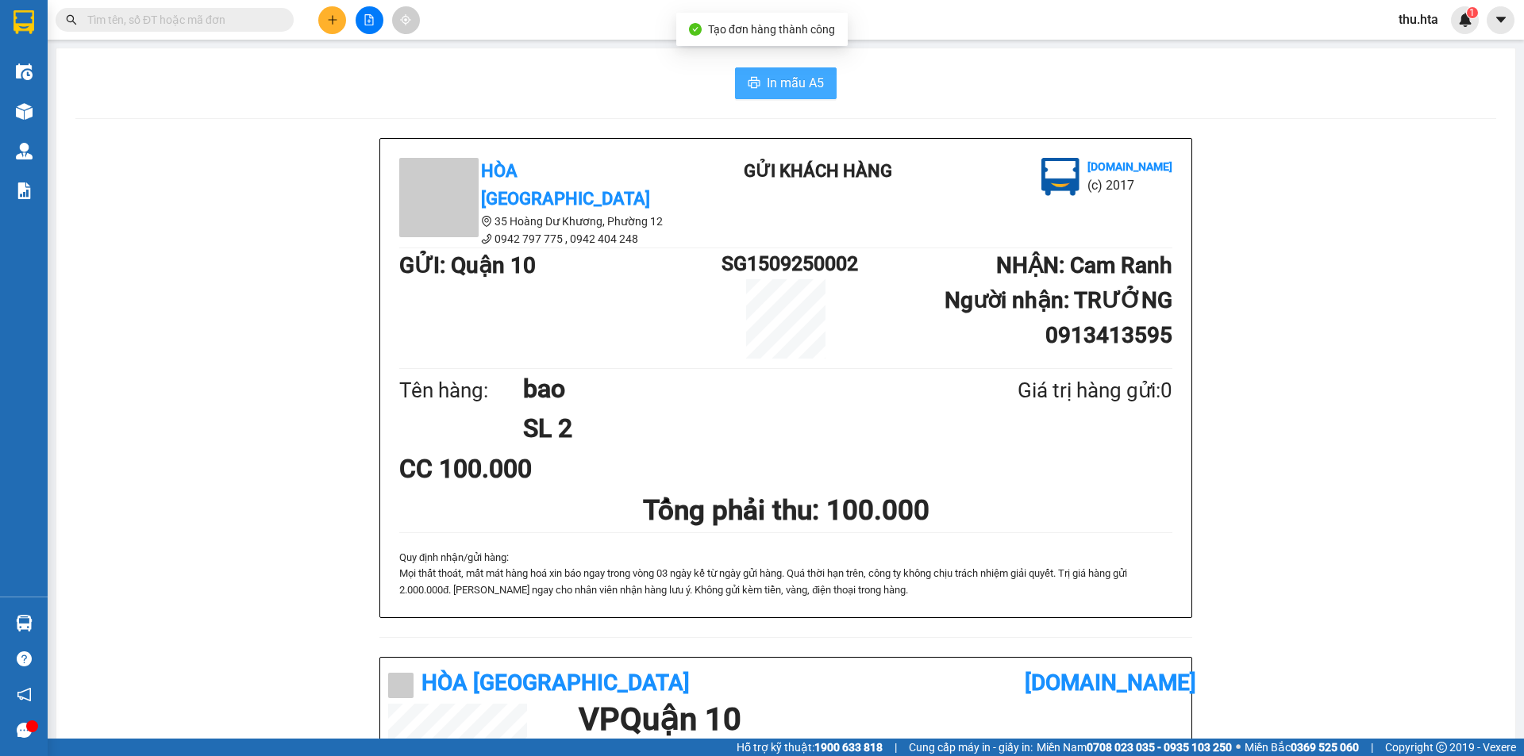
click at [773, 70] on button "In mẫu A5" at bounding box center [786, 83] width 102 height 32
